Goal: Task Accomplishment & Management: Complete application form

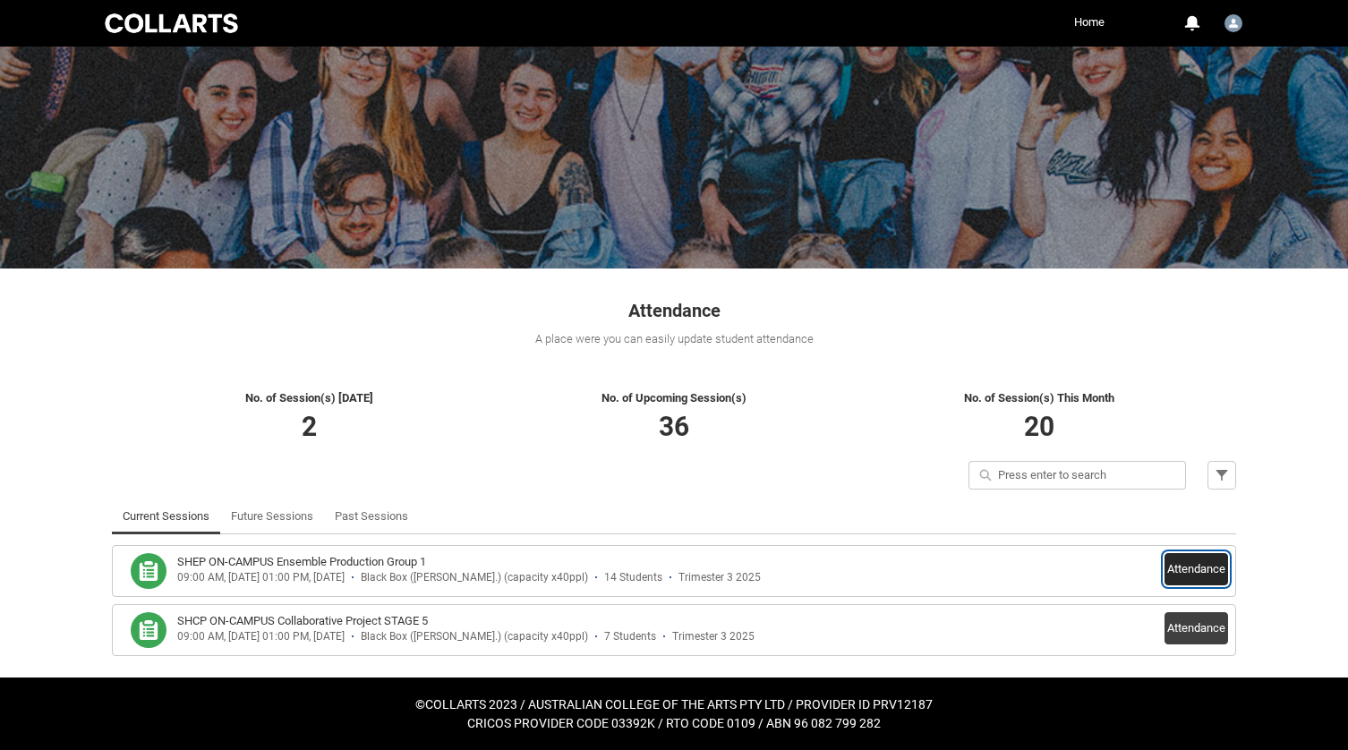
click at [1199, 562] on button "Attendance" at bounding box center [1197, 569] width 64 height 32
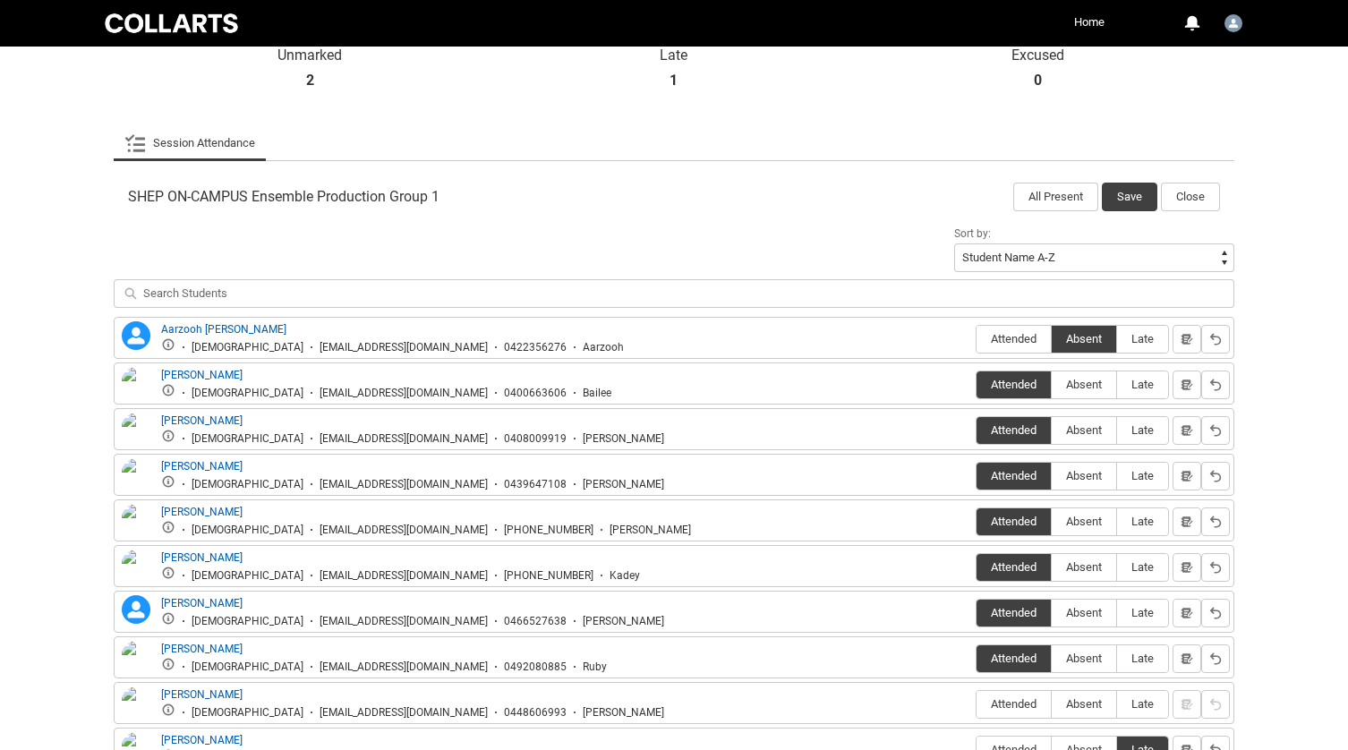
scroll to position [661, 0]
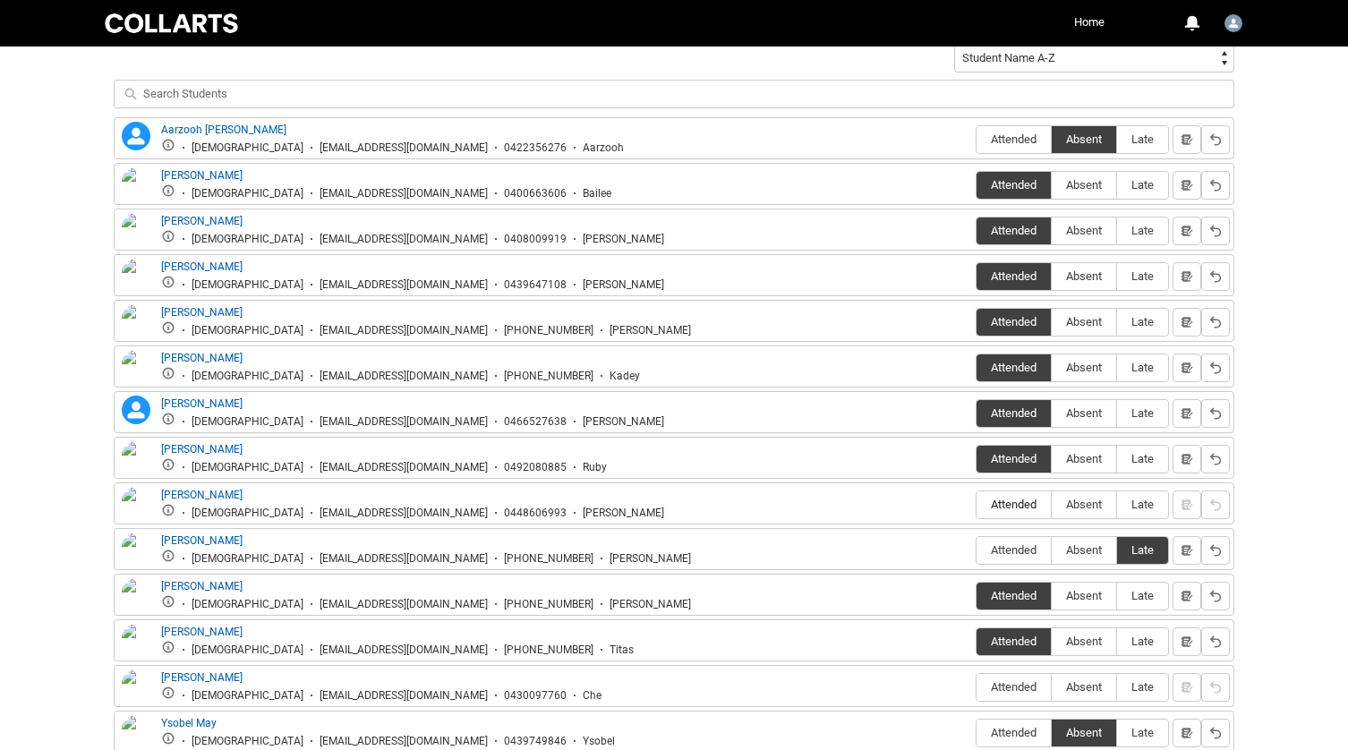
click at [1027, 500] on span "Attended" at bounding box center [1014, 504] width 74 height 13
click at [977, 504] on input "Attended" at bounding box center [976, 504] width 1 height 1
type lightning-radio-group "Attended"
radio input "true"
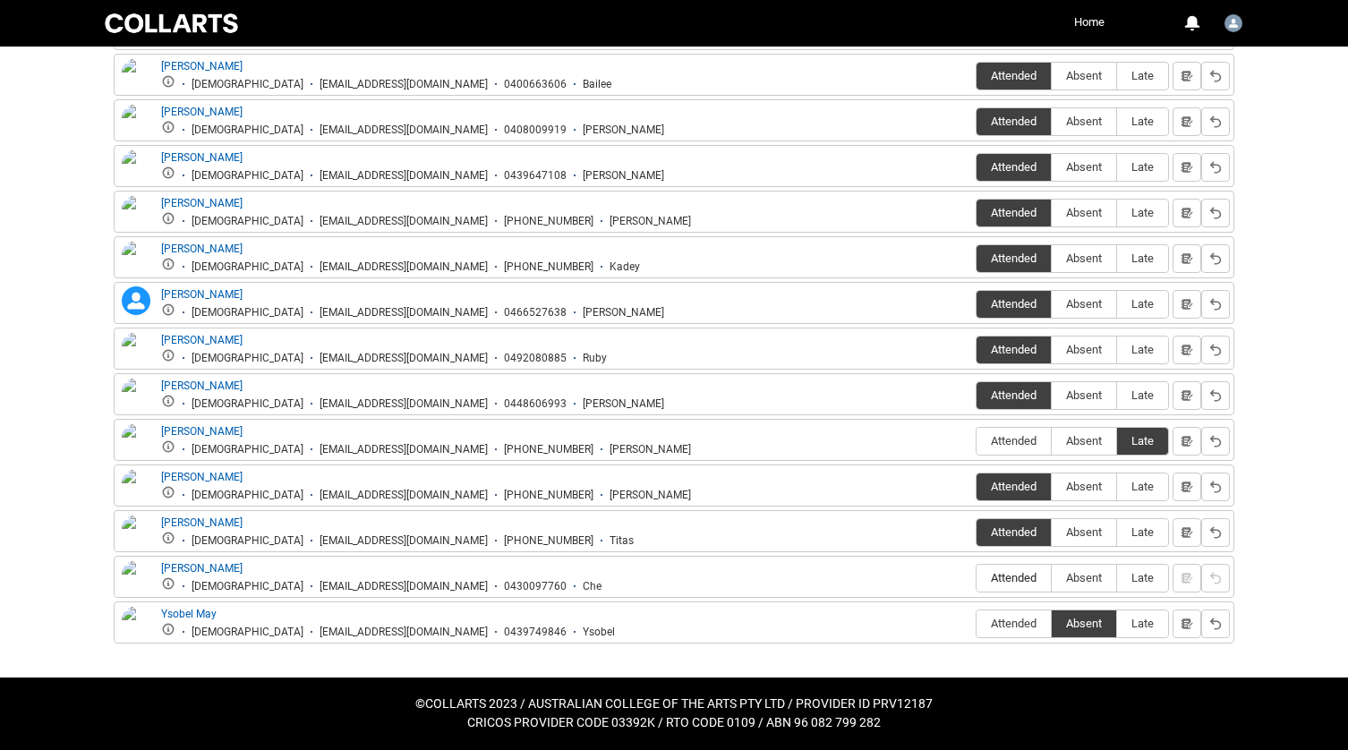
click at [1024, 577] on span "Attended" at bounding box center [1014, 577] width 74 height 13
click at [977, 577] on input "Attended" at bounding box center [976, 577] width 1 height 1
type lightning-radio-group "Attended"
radio input "true"
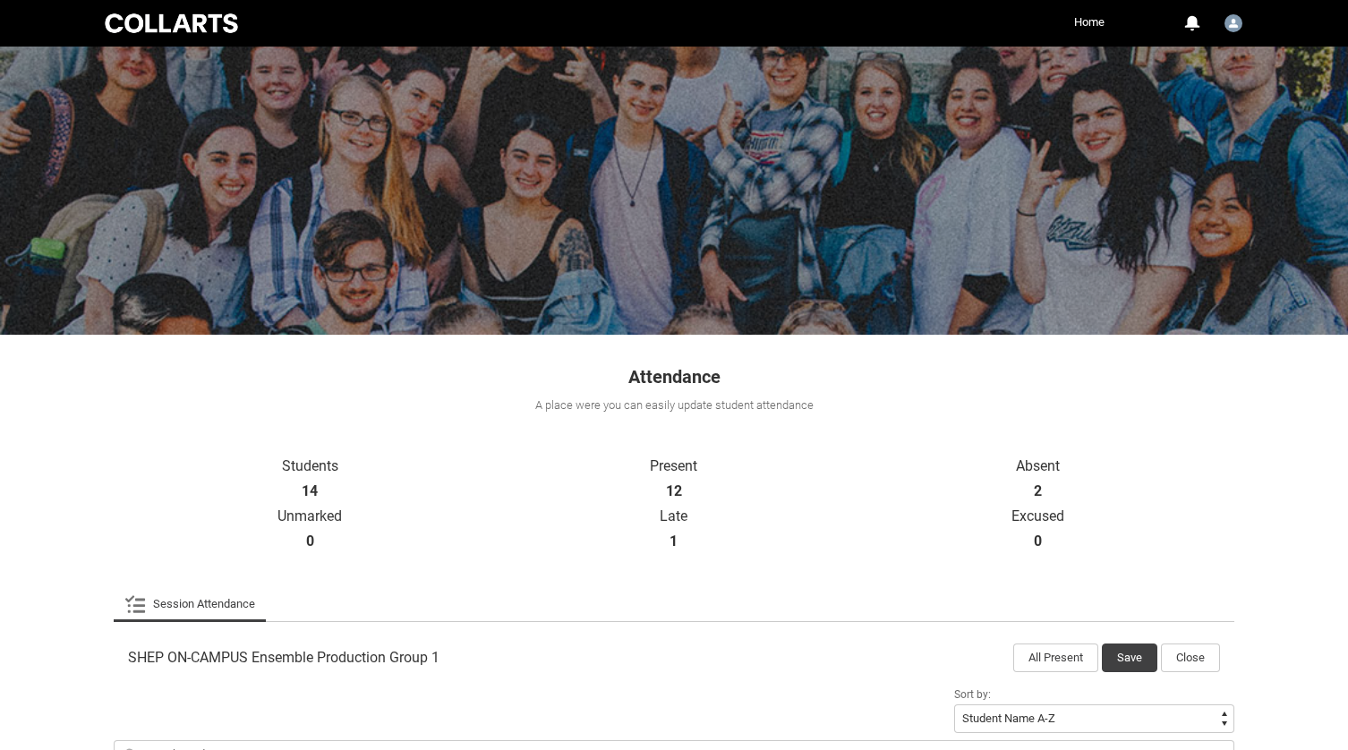
scroll to position [231, 0]
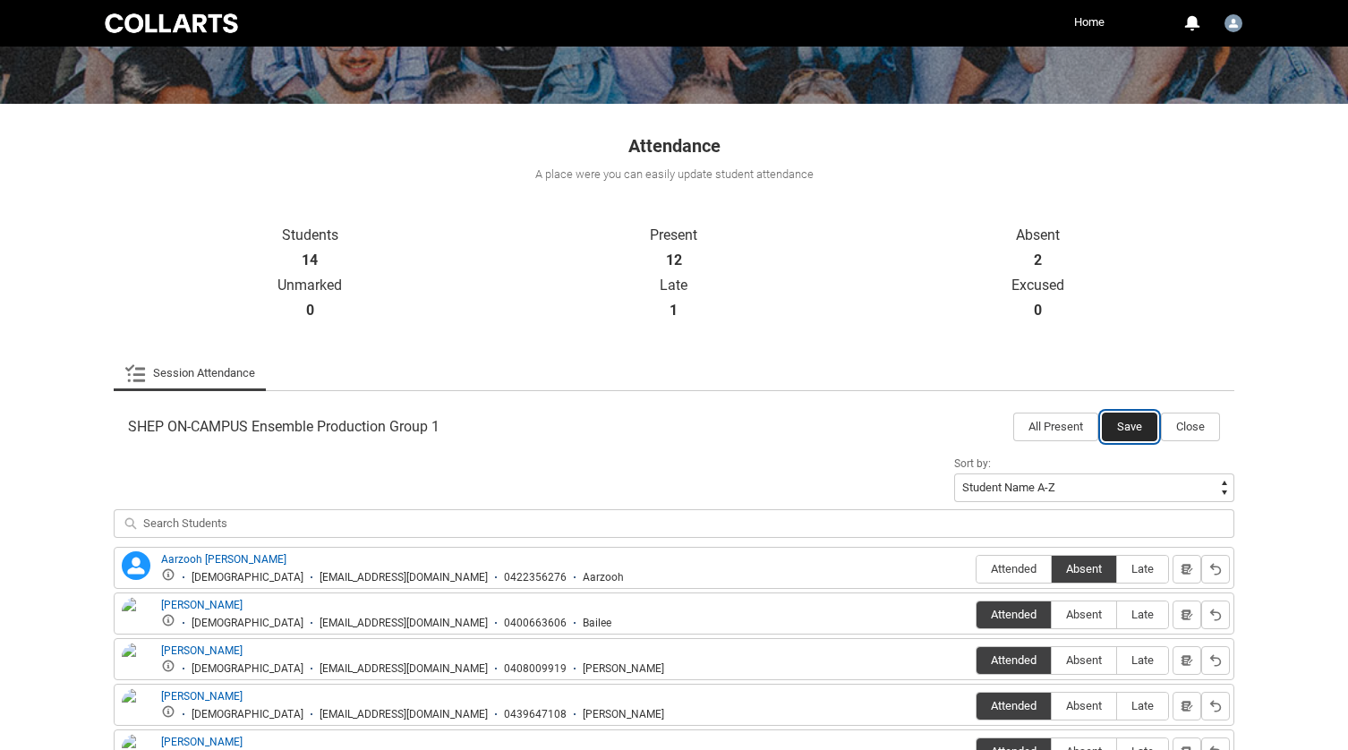
click at [1117, 420] on button "Save" at bounding box center [1129, 427] width 55 height 29
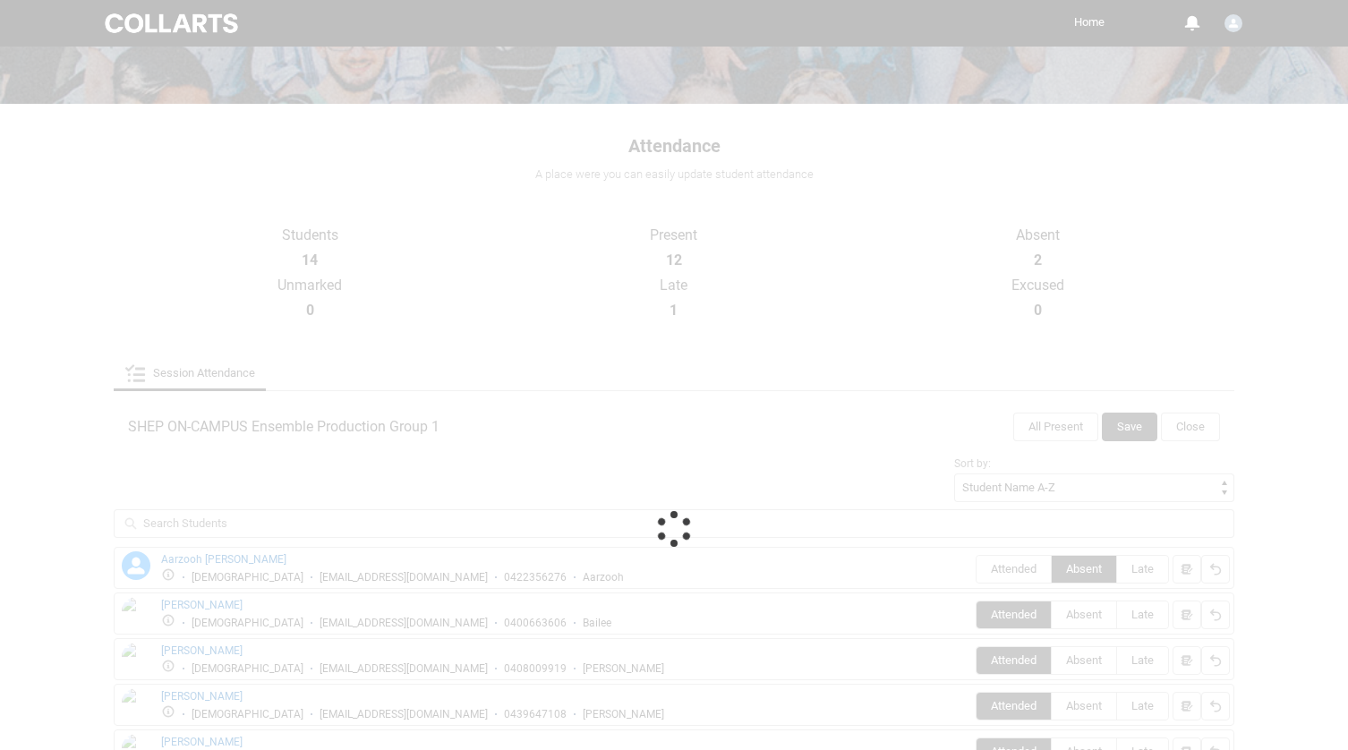
scroll to position [66, 0]
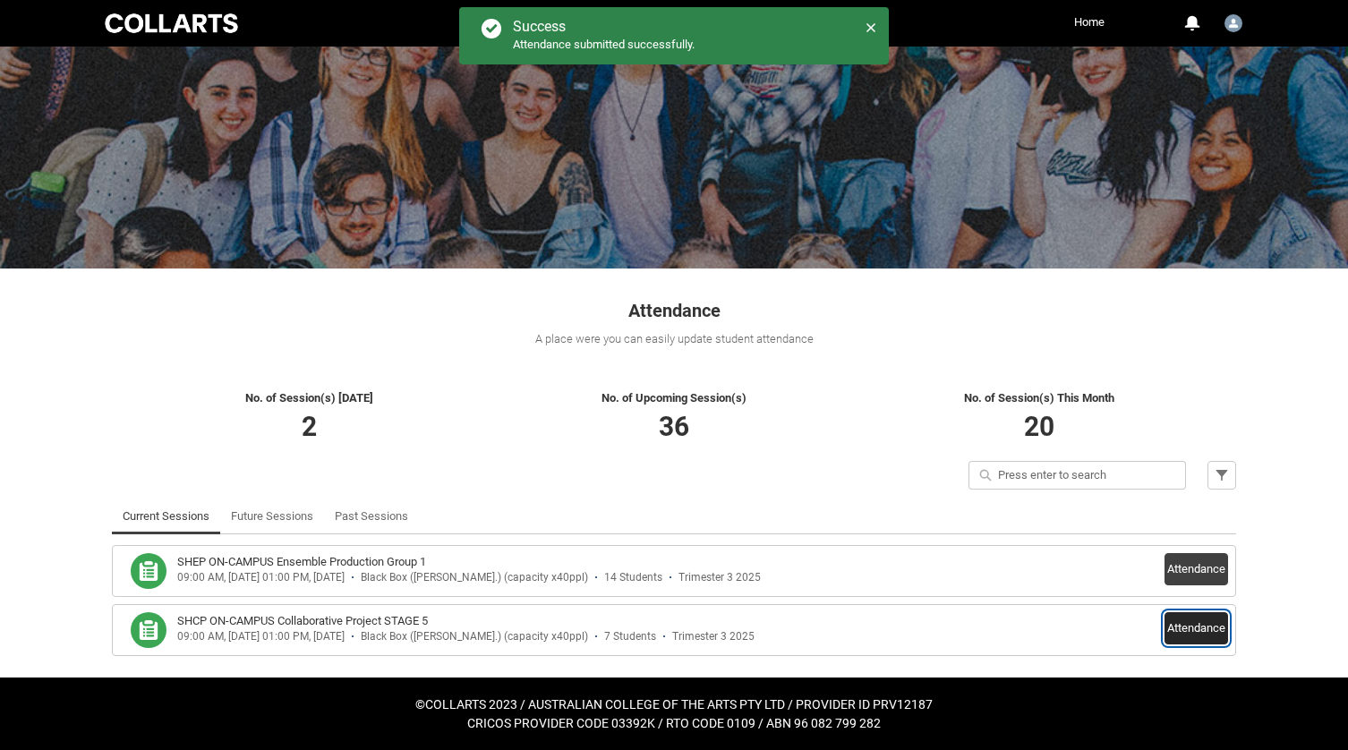
click at [1216, 628] on button "Attendance" at bounding box center [1197, 628] width 64 height 32
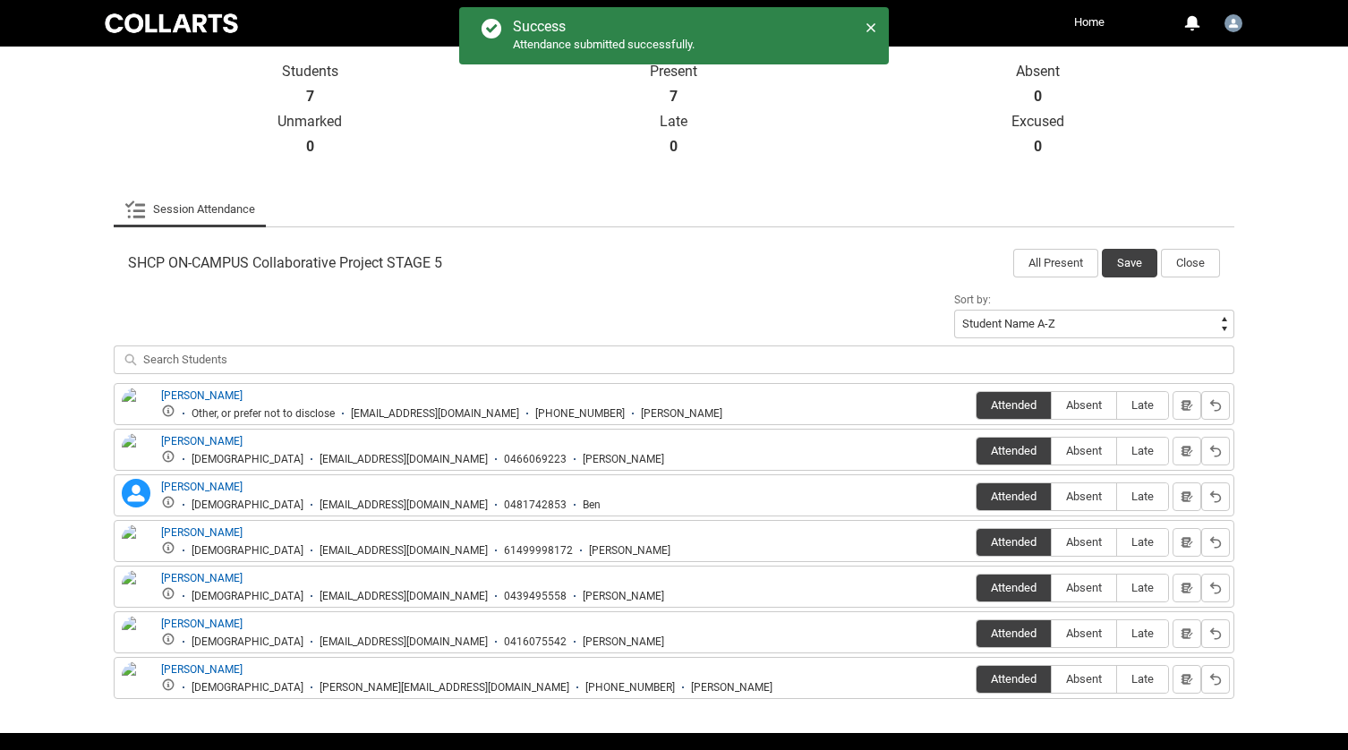
scroll to position [450, 0]
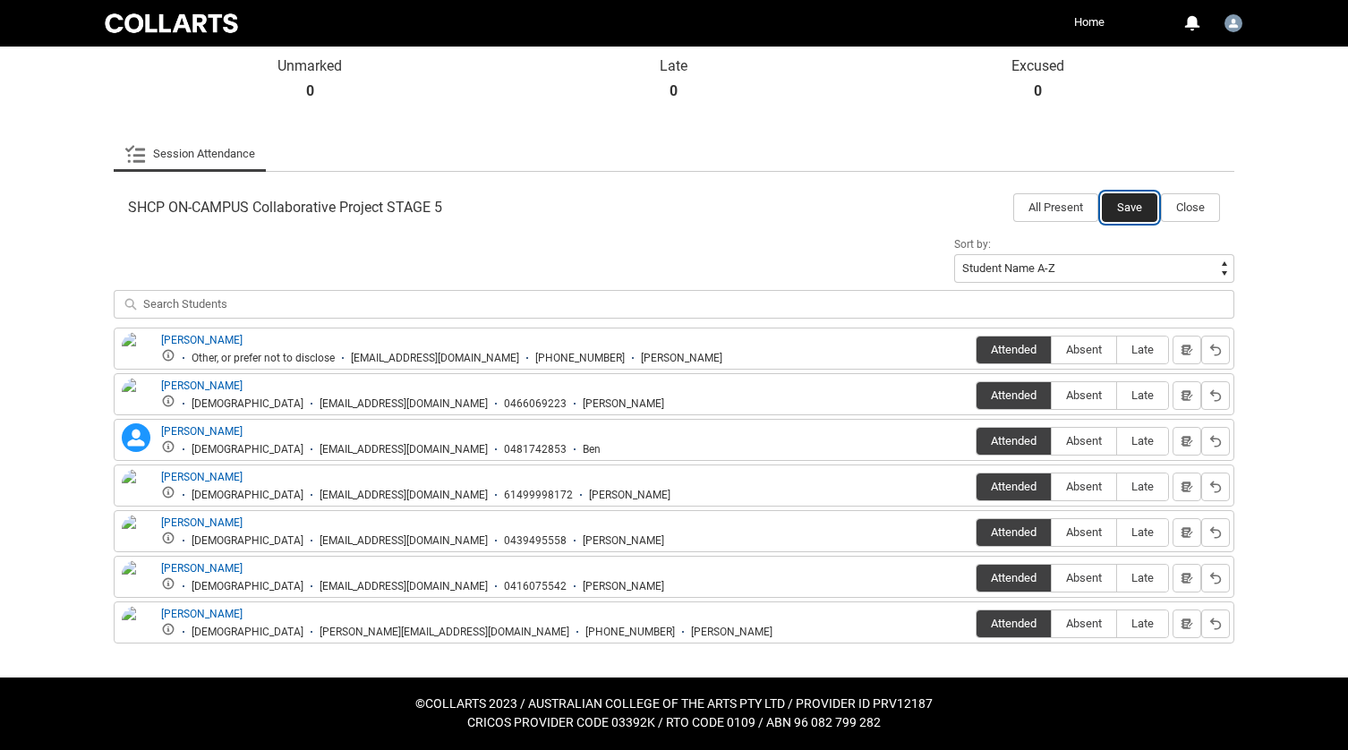
click at [1129, 206] on button "Save" at bounding box center [1129, 207] width 55 height 29
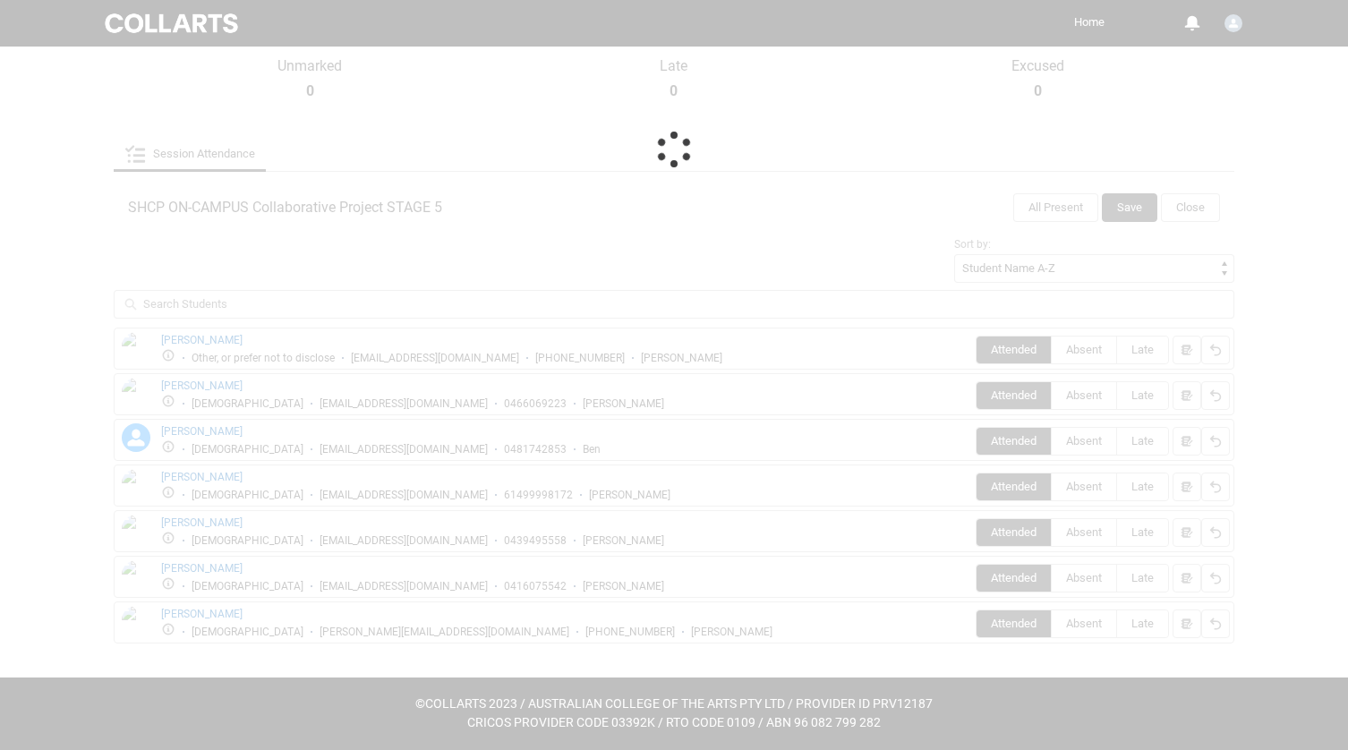
scroll to position [66, 0]
